Goal: Task Accomplishment & Management: Manage account settings

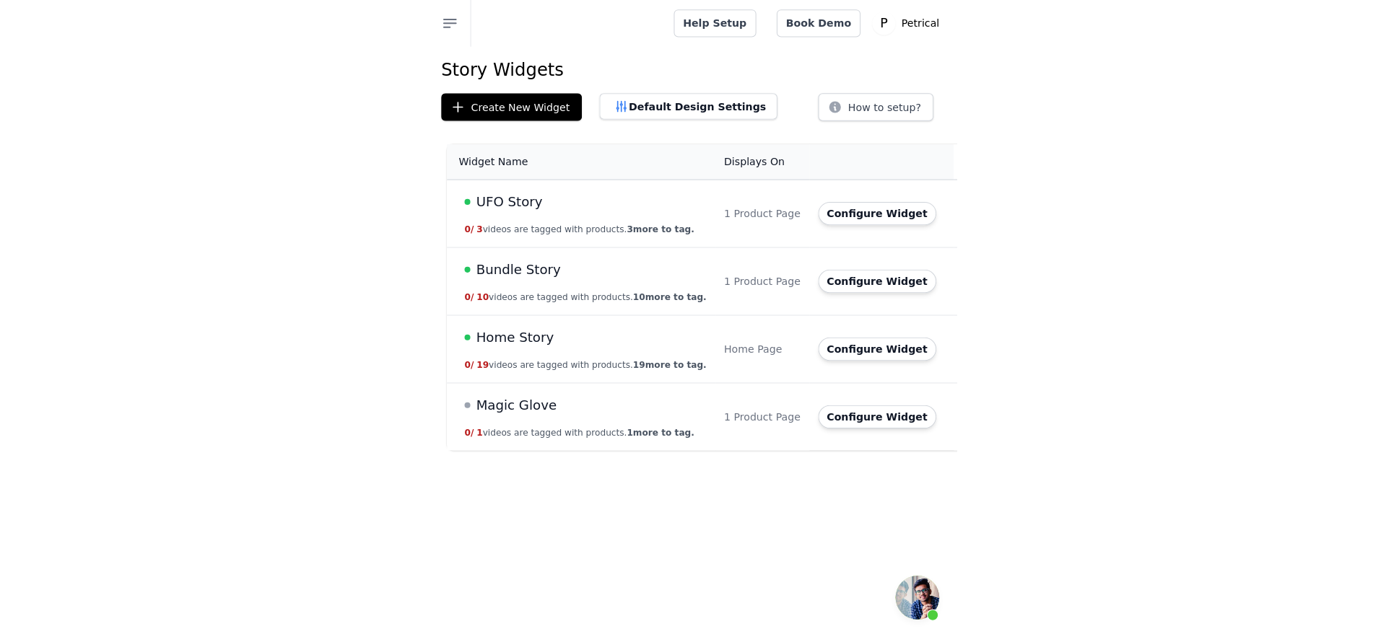
scroll to position [3482, 0]
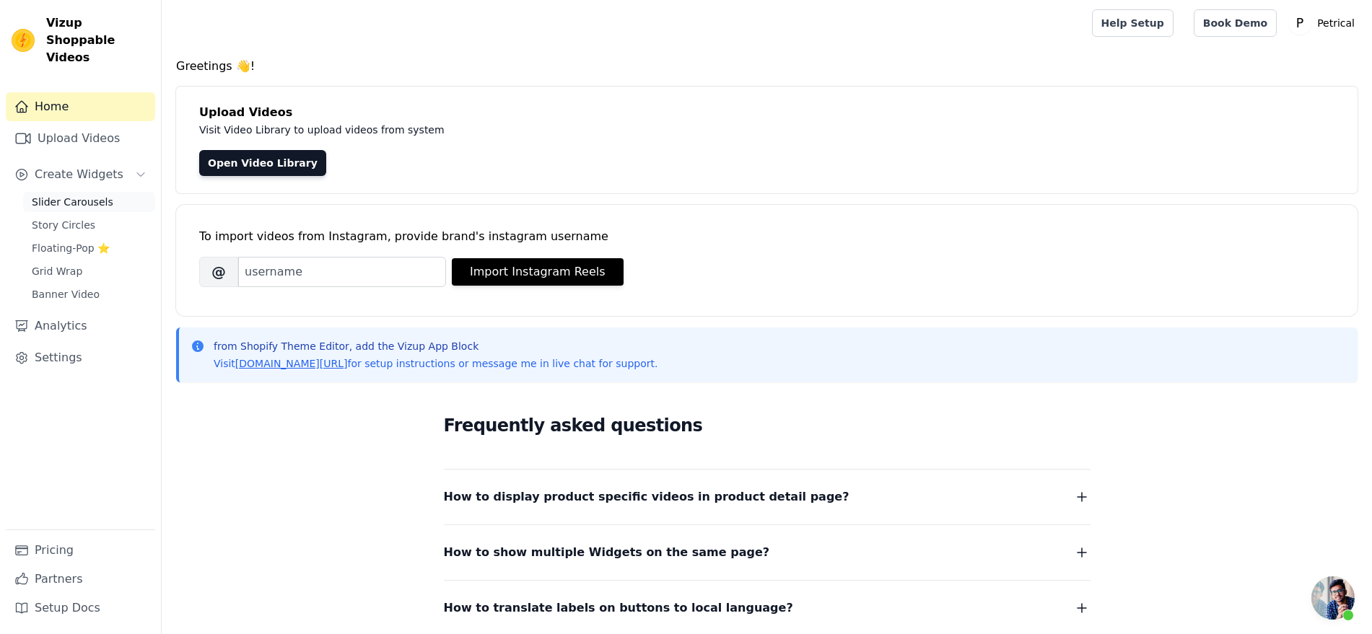
scroll to position [3482, 0]
click at [92, 232] on span "Story Circles" at bounding box center [64, 225] width 64 height 14
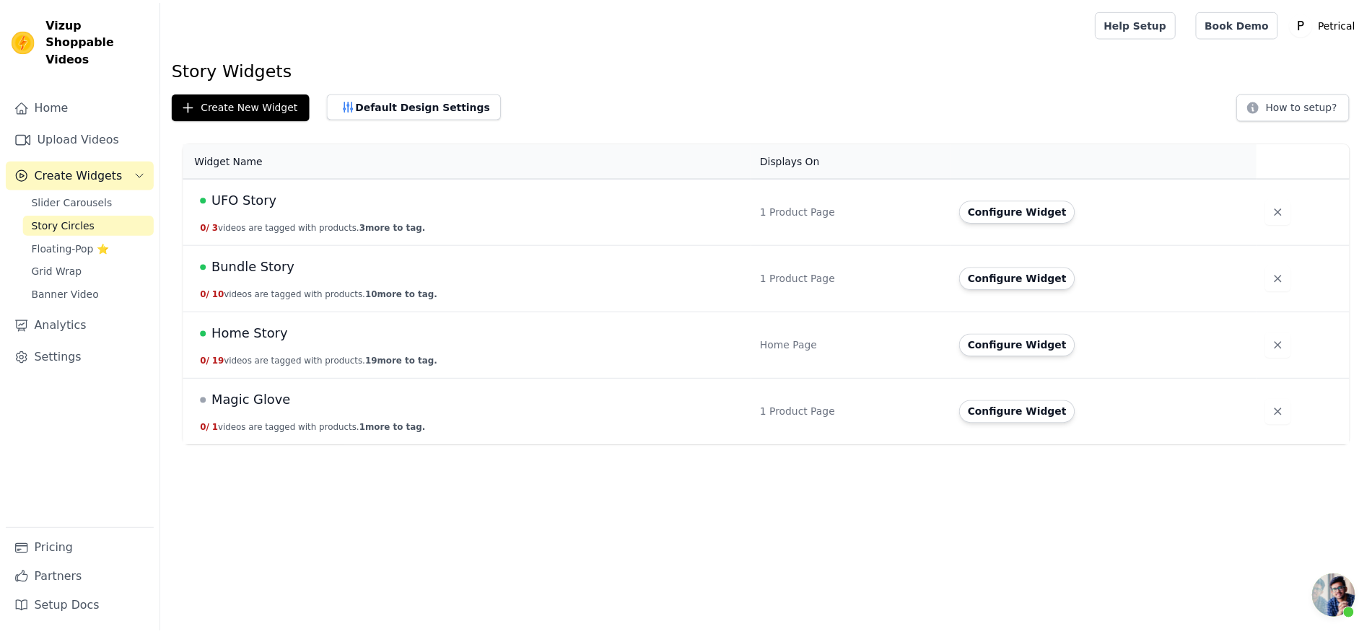
scroll to position [3482, 0]
click at [1054, 290] on button "Configure Widget" at bounding box center [1027, 278] width 117 height 23
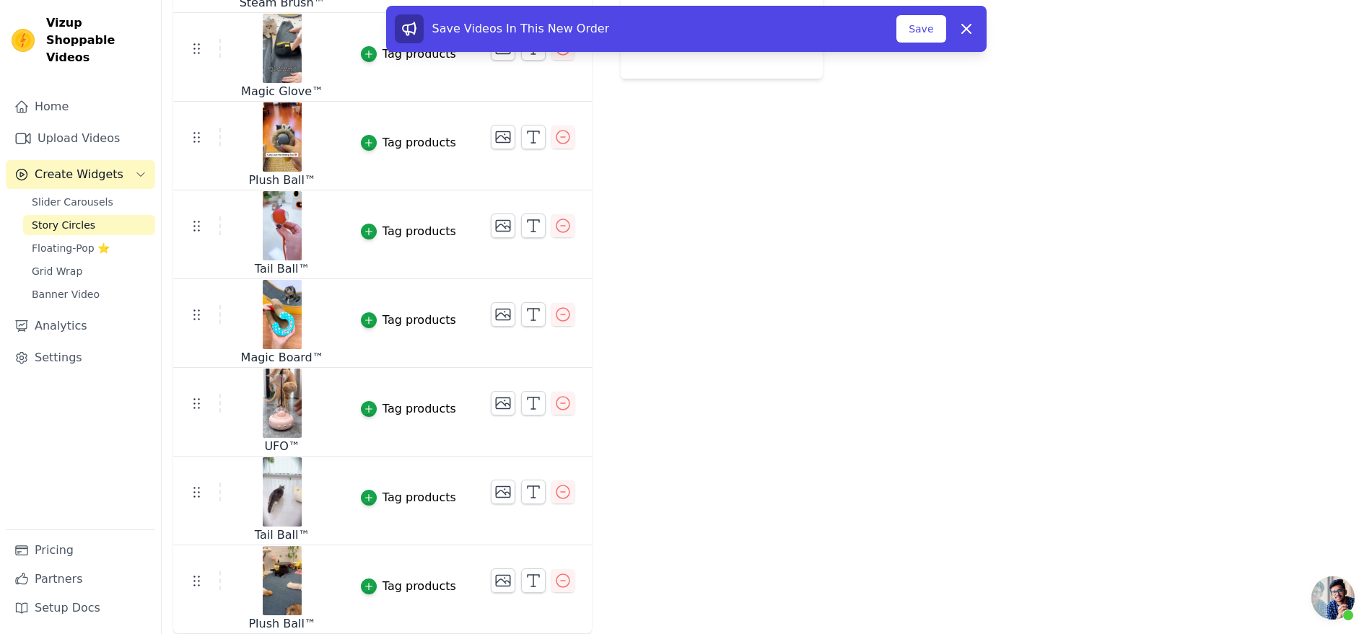
scroll to position [686, 0]
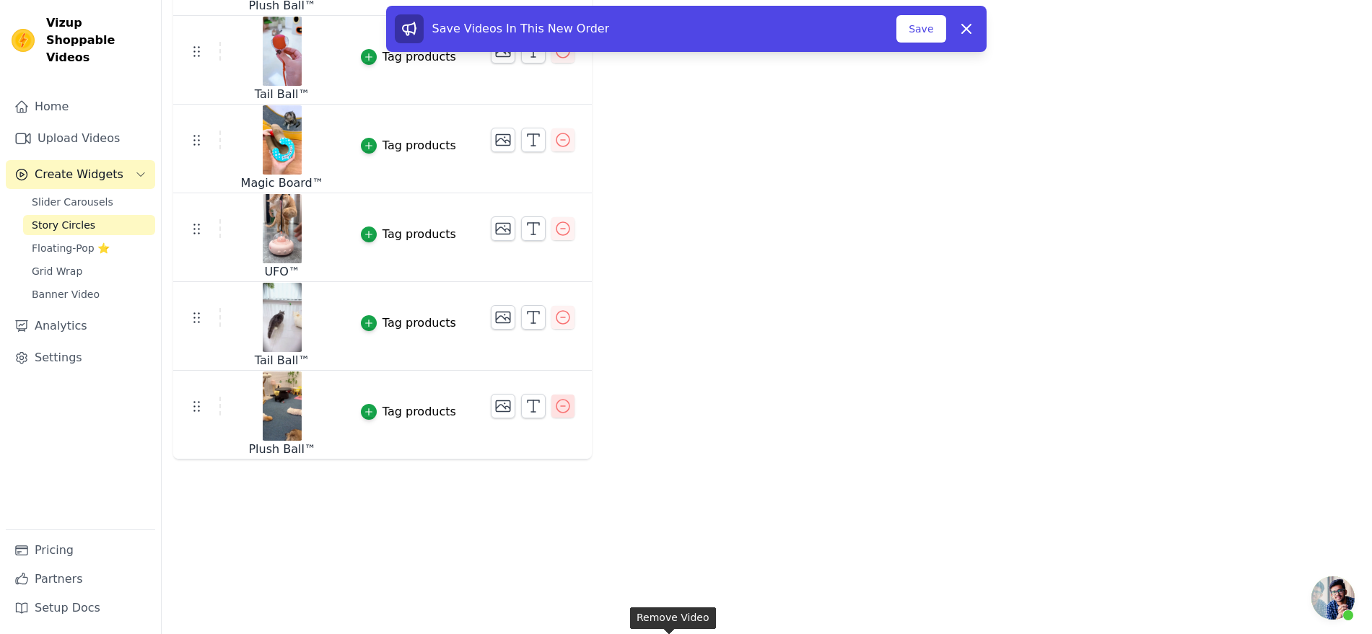
click at [572, 415] on icon "button" at bounding box center [562, 406] width 17 height 17
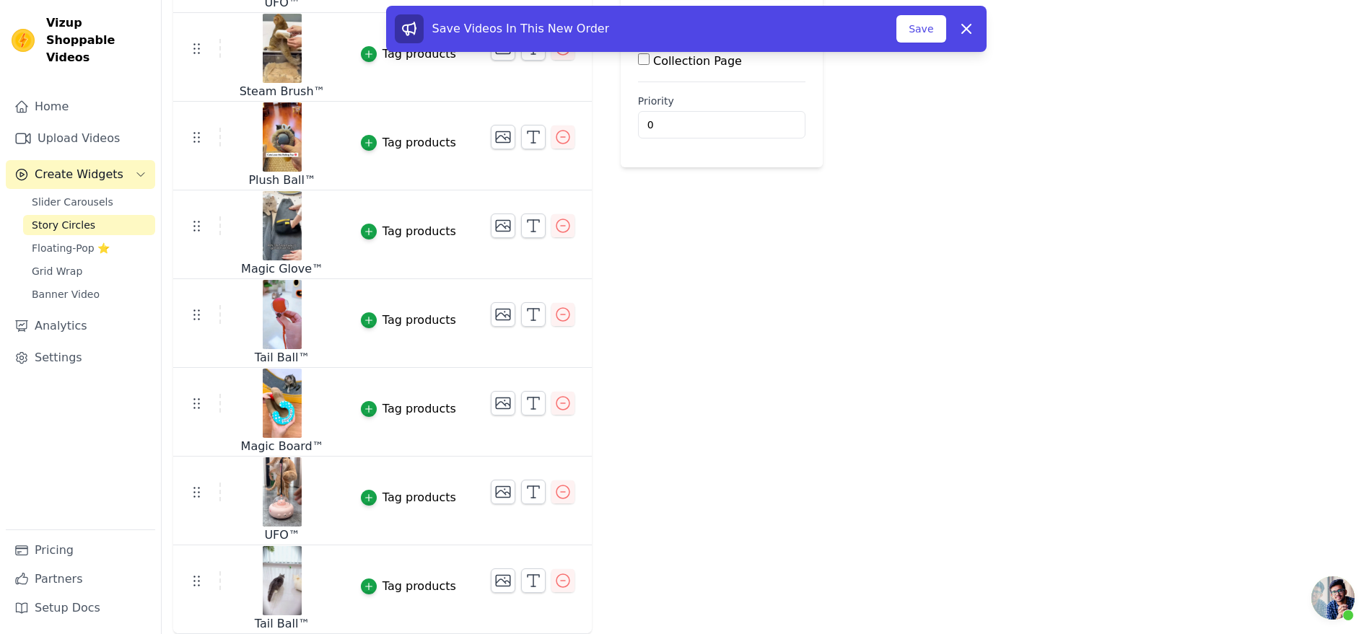
scroll to position [395, 0]
click at [946, 35] on button "Save" at bounding box center [920, 28] width 49 height 27
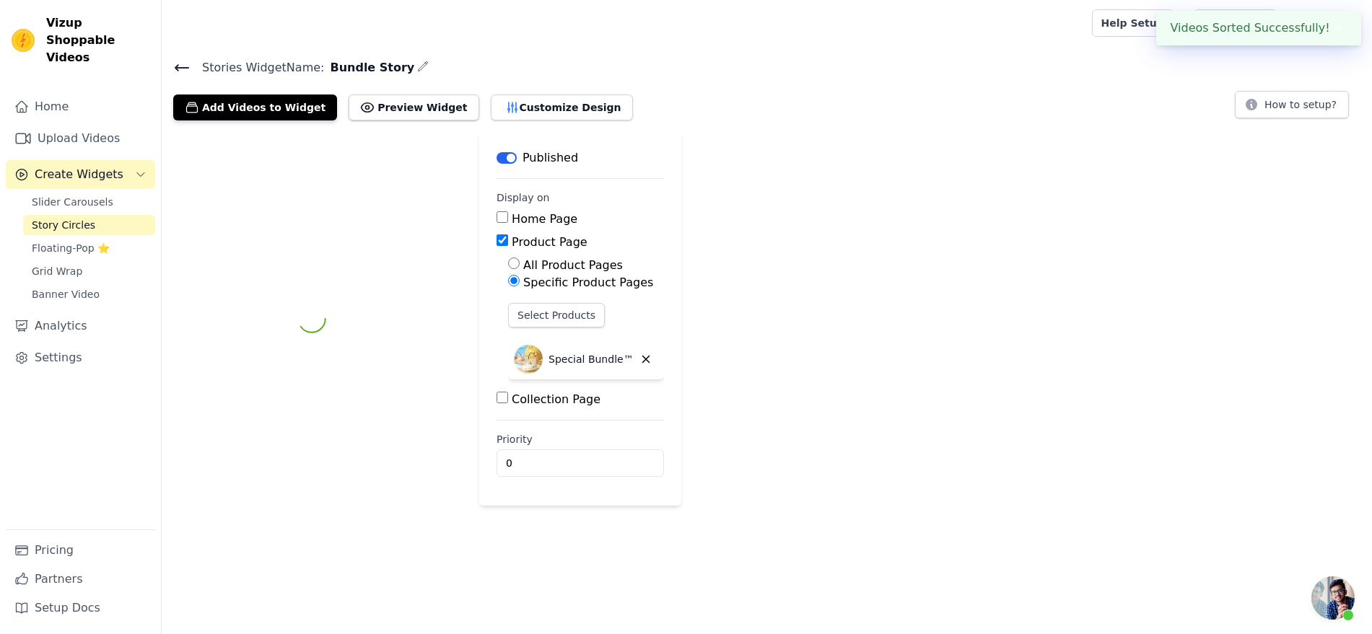
scroll to position [0, 0]
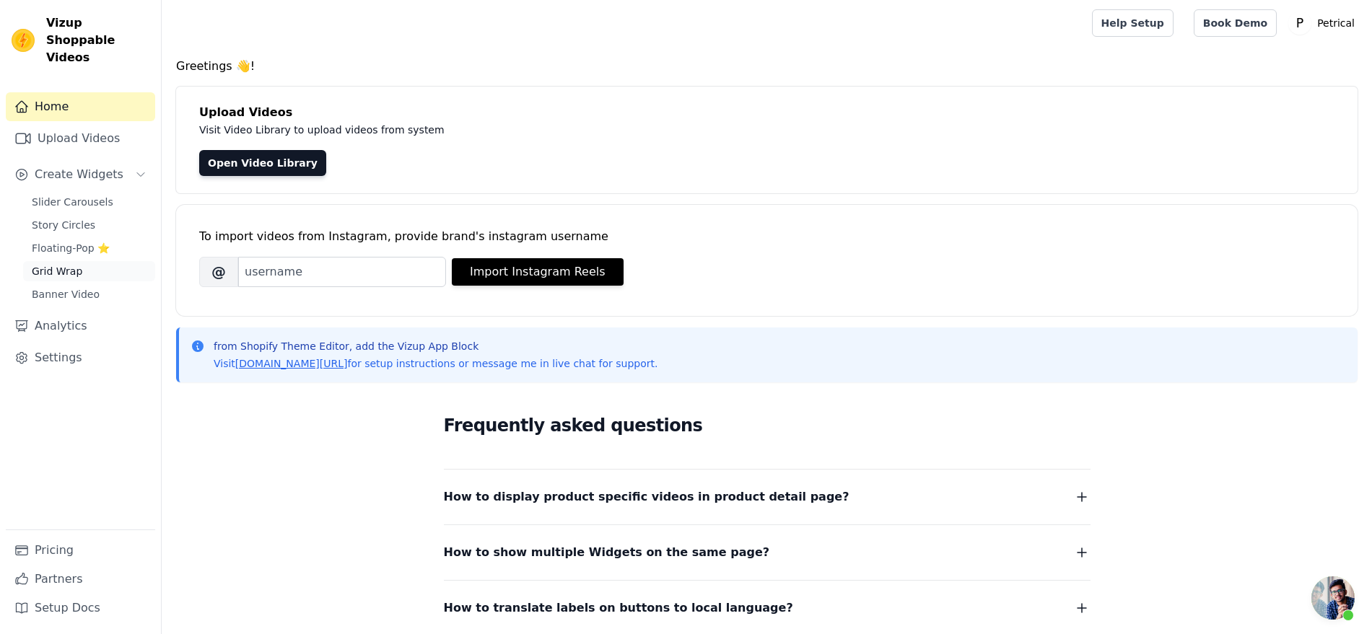
scroll to position [3482, 0]
click at [93, 232] on span "Story Circles" at bounding box center [64, 225] width 64 height 14
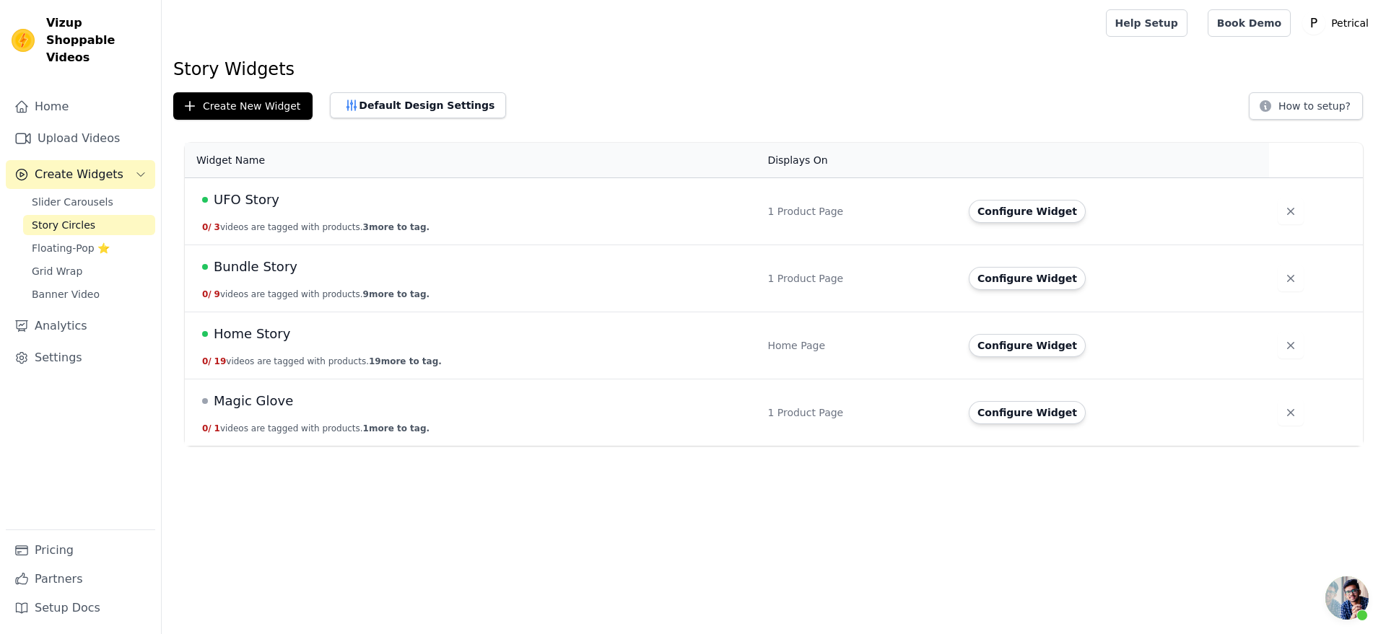
scroll to position [3482, 0]
click at [506, 118] on button "Default Design Settings" at bounding box center [418, 105] width 176 height 26
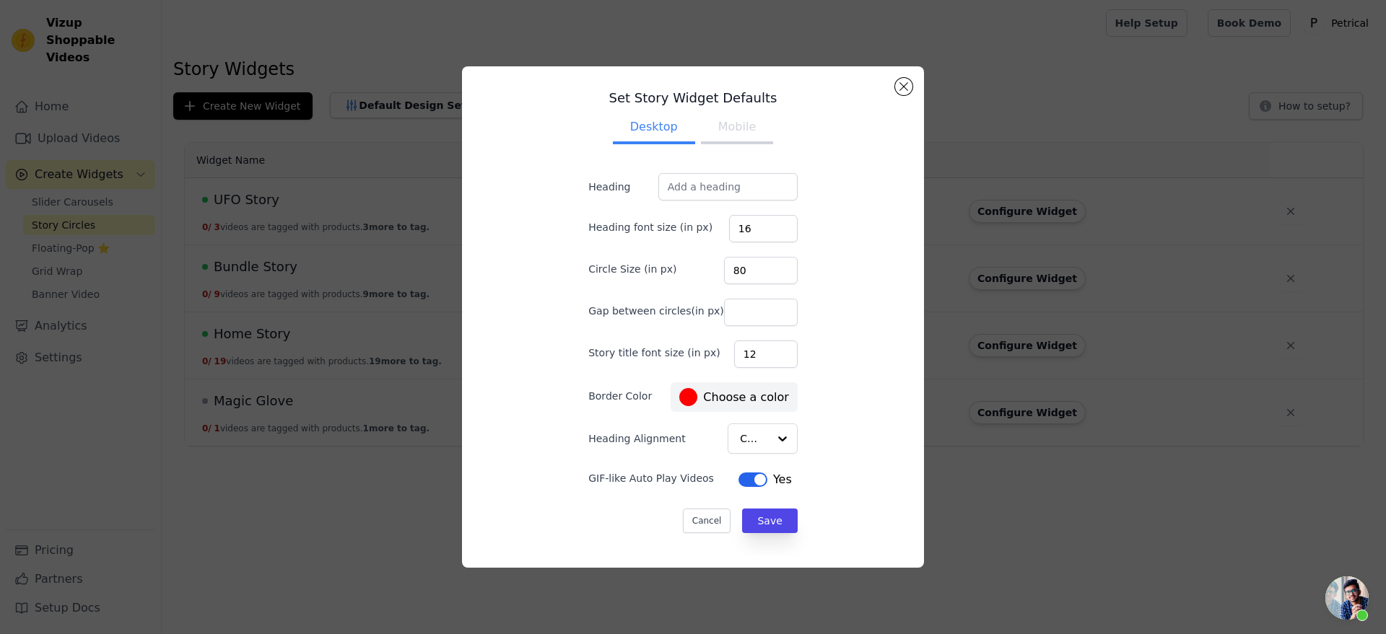
scroll to position [0, 0]
click at [750, 127] on button "Mobile" at bounding box center [737, 129] width 72 height 32
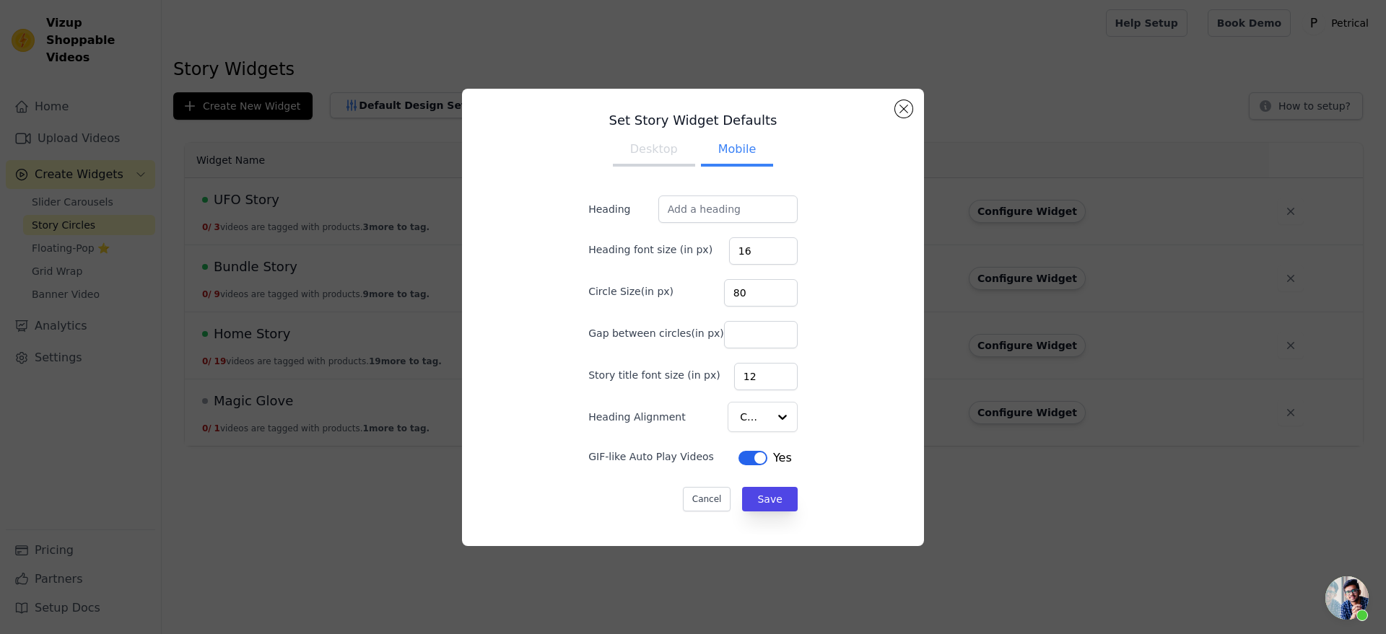
scroll to position [11, 0]
click at [912, 100] on button "Close modal" at bounding box center [903, 108] width 17 height 17
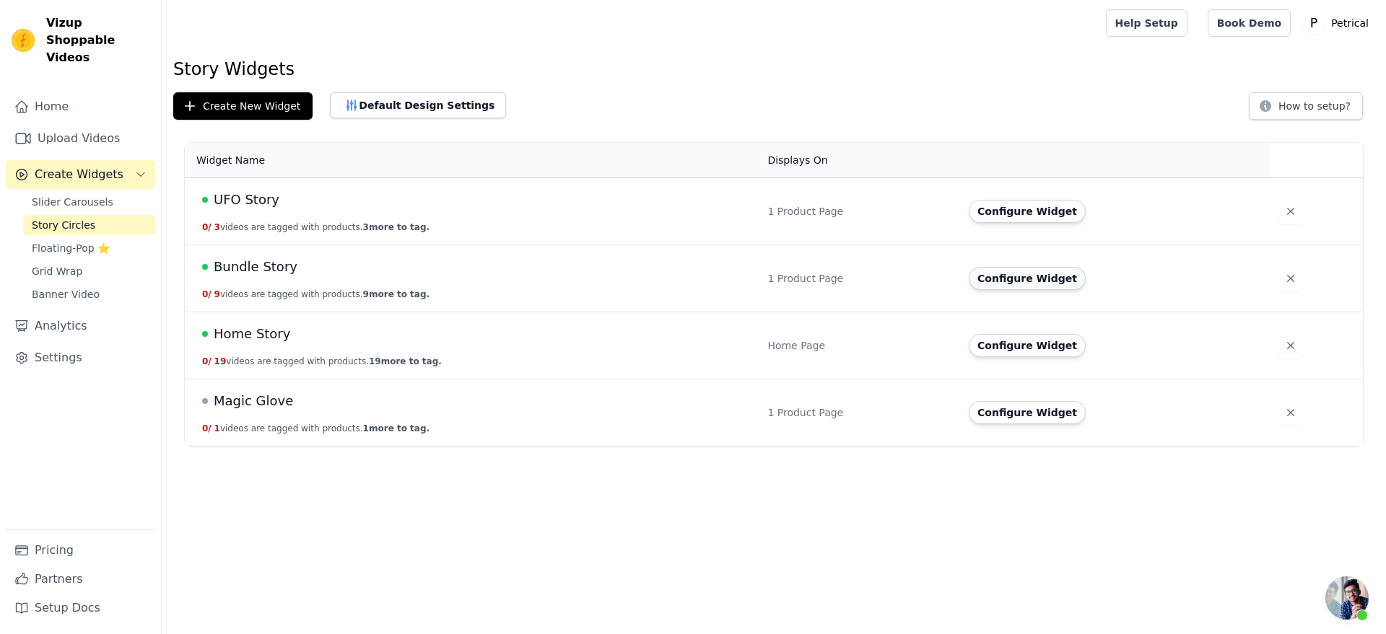
click at [1031, 290] on button "Configure Widget" at bounding box center [1027, 278] width 117 height 23
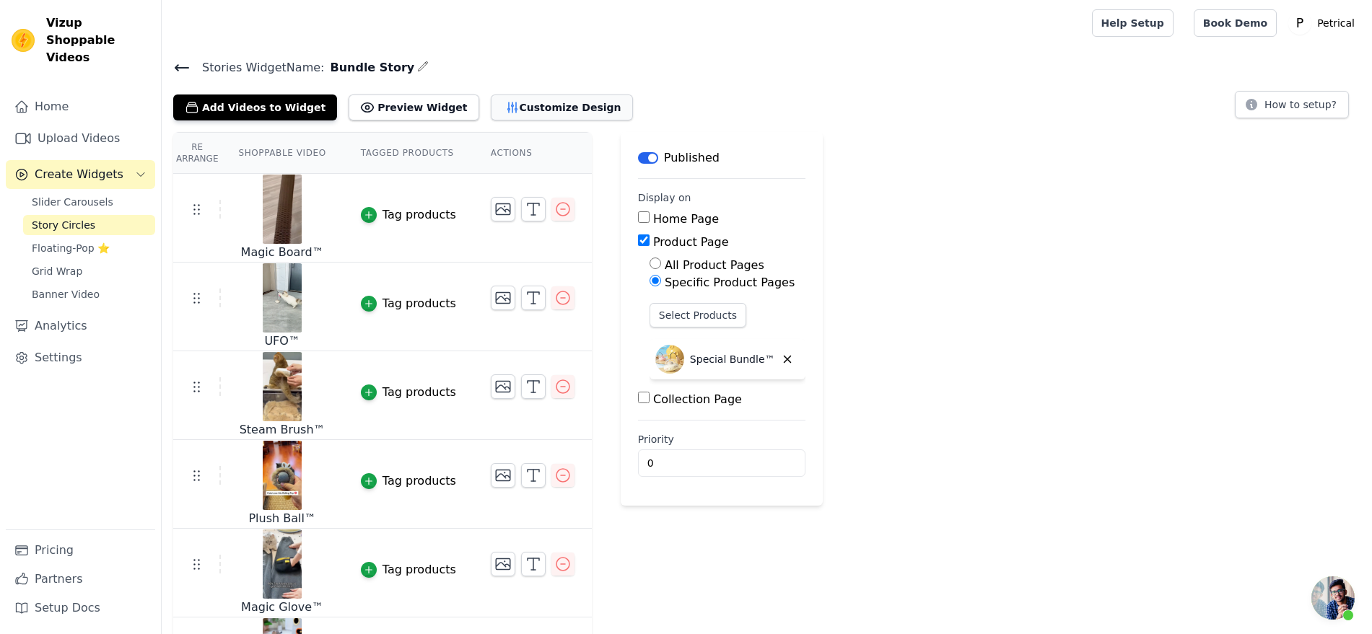
click at [633, 121] on button "Customize Design" at bounding box center [562, 108] width 142 height 26
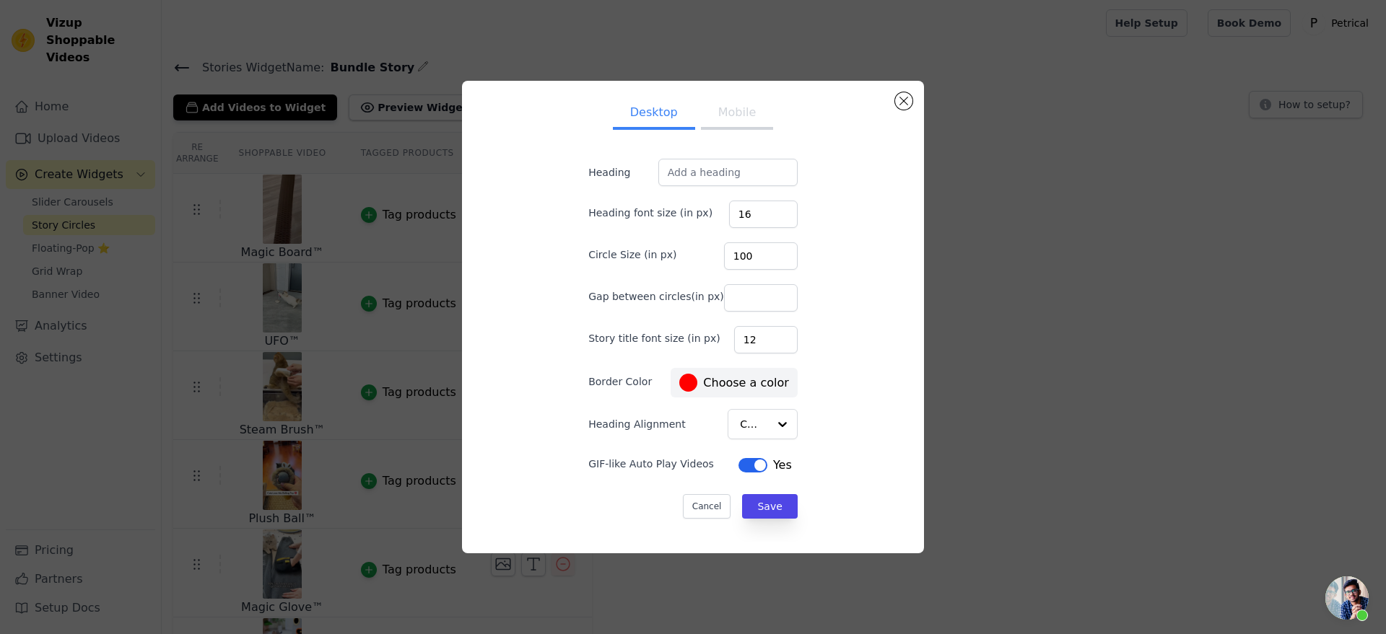
click at [733, 98] on button "Mobile" at bounding box center [737, 114] width 72 height 32
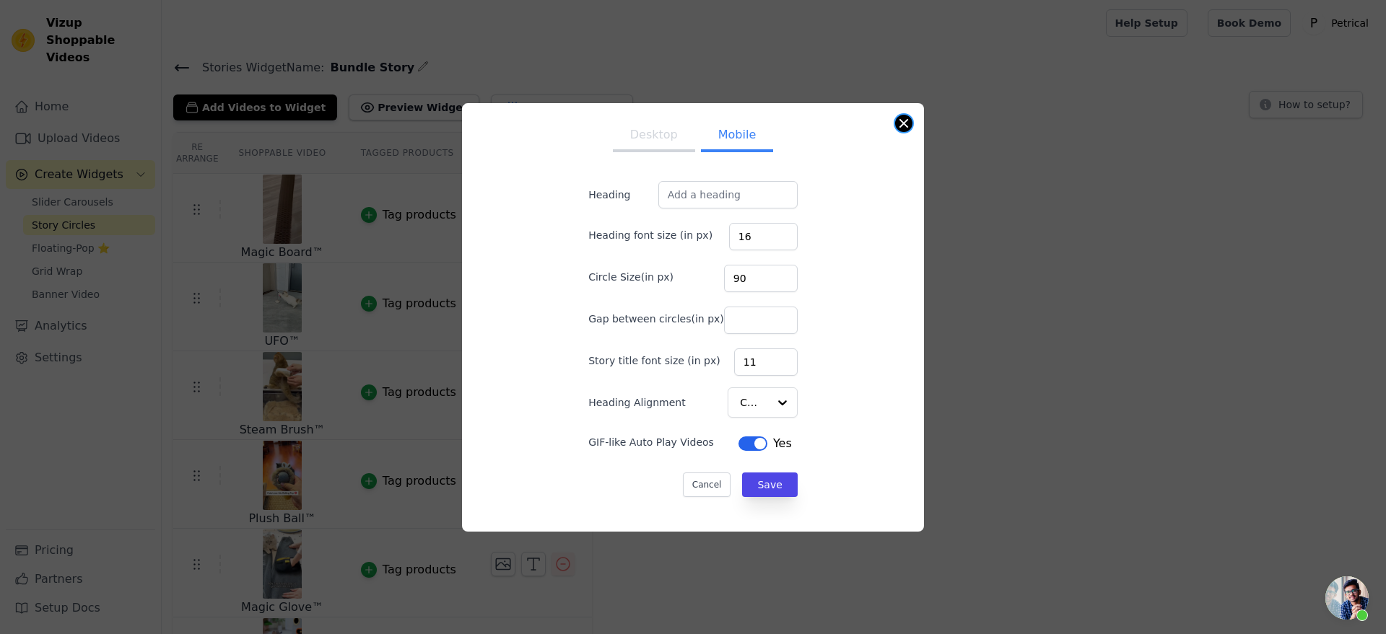
click at [912, 115] on button "Close modal" at bounding box center [903, 123] width 17 height 17
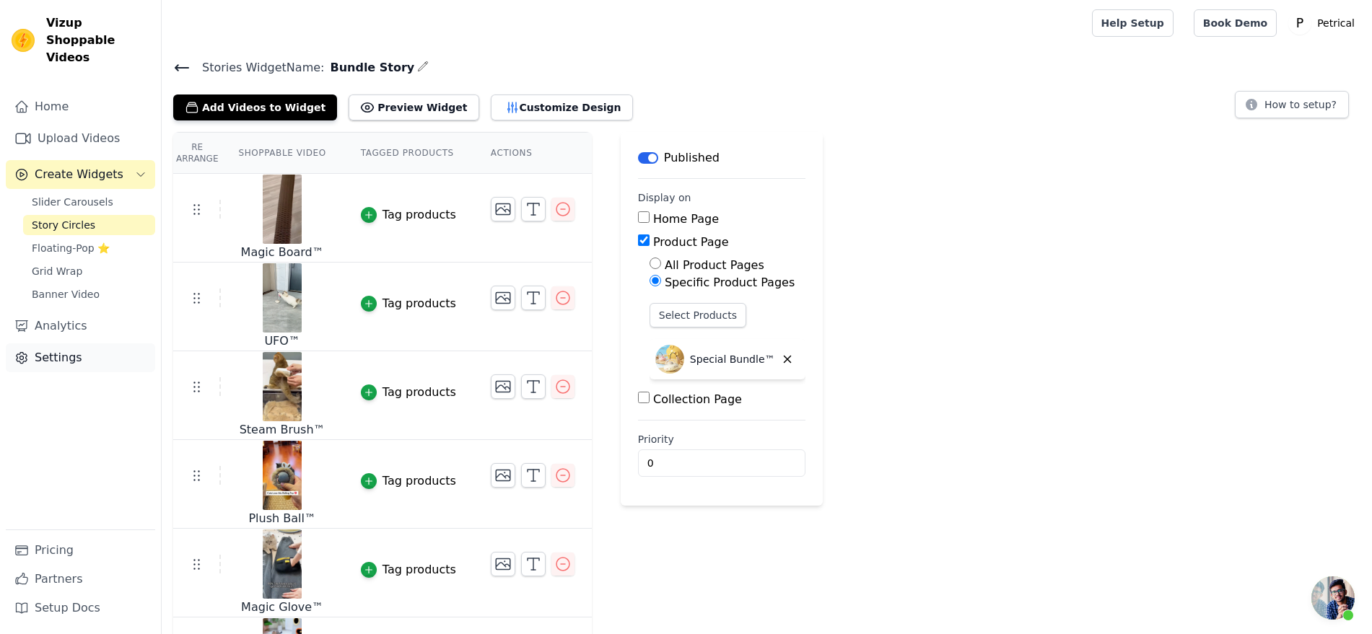
click at [48, 372] on link "Settings" at bounding box center [80, 358] width 149 height 29
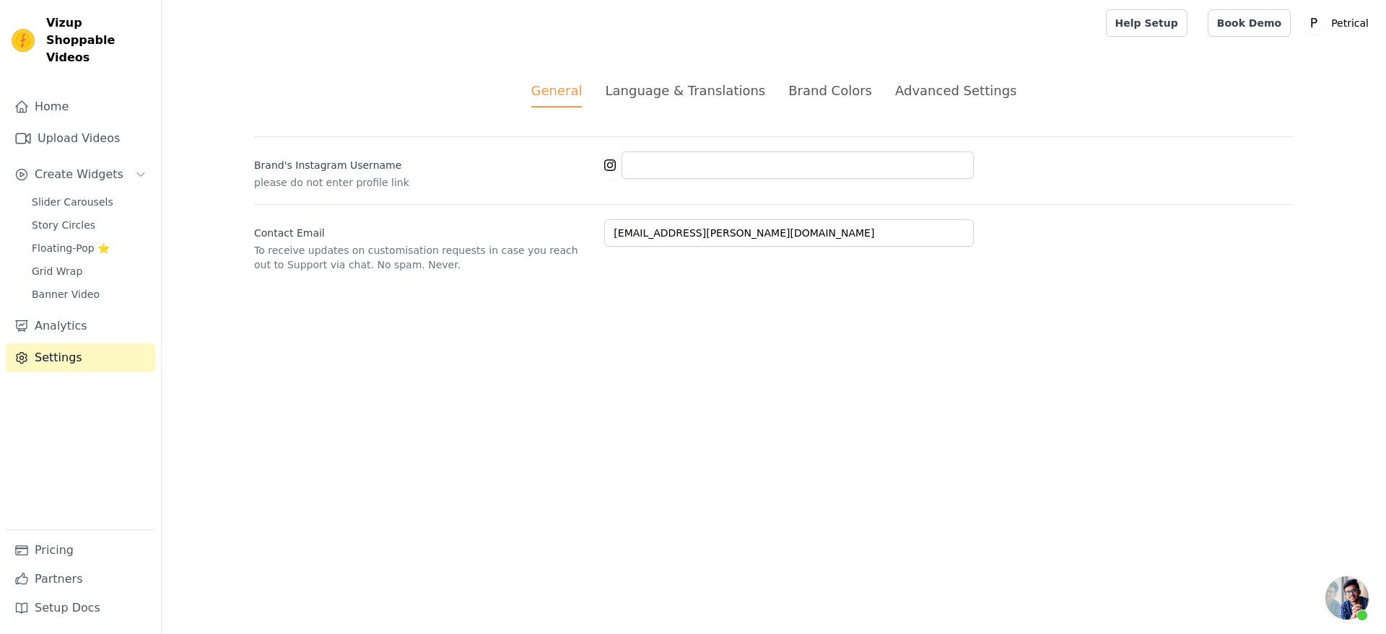
click at [935, 100] on div "Advanced Settings" at bounding box center [955, 90] width 121 height 19
